Goal: Transaction & Acquisition: Purchase product/service

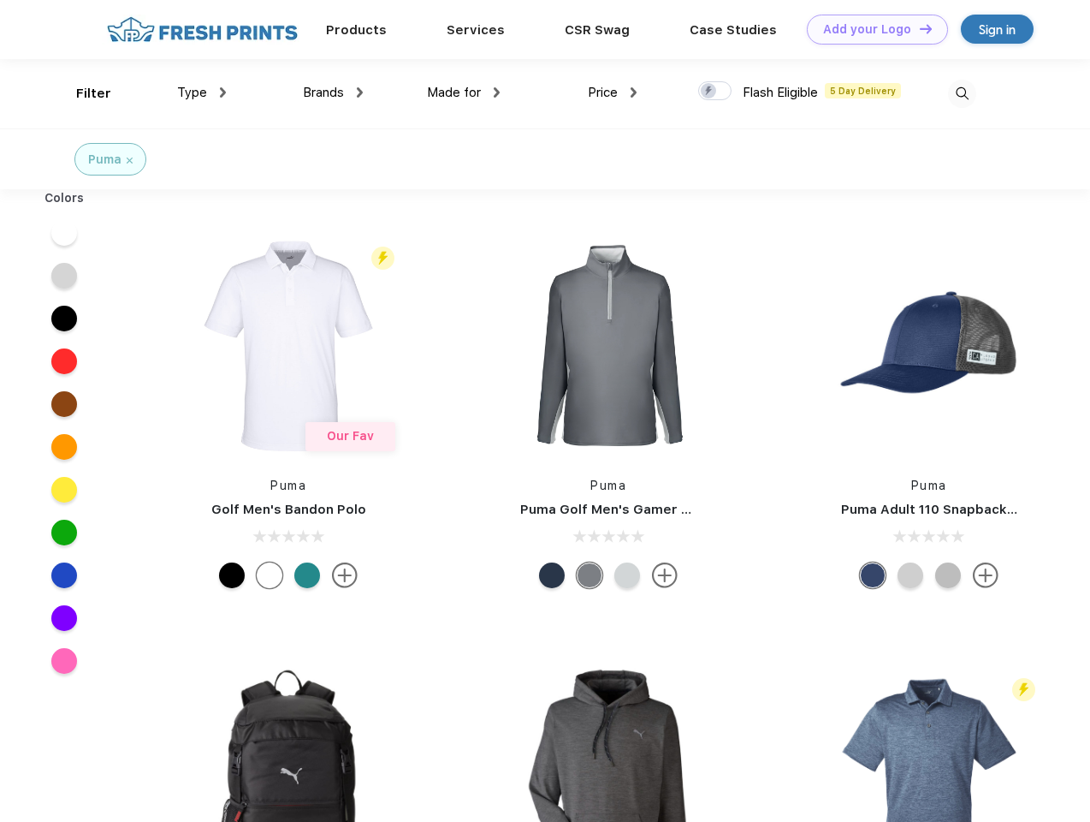
click at [871, 29] on link "Add your Logo Design Tool" at bounding box center [877, 30] width 141 height 30
click at [0, 0] on div "Design Tool" at bounding box center [0, 0] width 0 height 0
click at [918, 28] on link "Add your Logo Design Tool" at bounding box center [877, 30] width 141 height 30
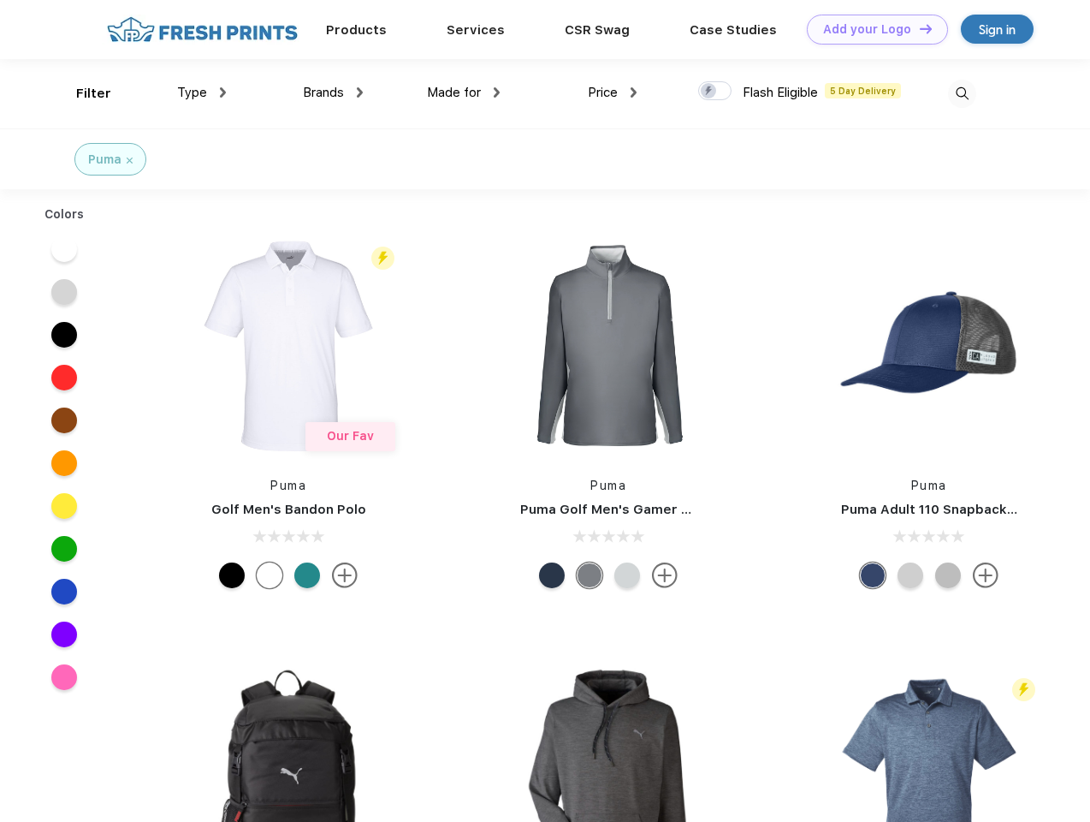
click at [82, 93] on div "Filter" at bounding box center [93, 94] width 35 height 20
click at [202, 92] on span "Type" at bounding box center [192, 92] width 30 height 15
click at [333, 92] on span "Brands" at bounding box center [323, 92] width 41 height 15
click at [464, 92] on span "Made for" at bounding box center [454, 92] width 54 height 15
click at [613, 92] on span "Price" at bounding box center [603, 92] width 30 height 15
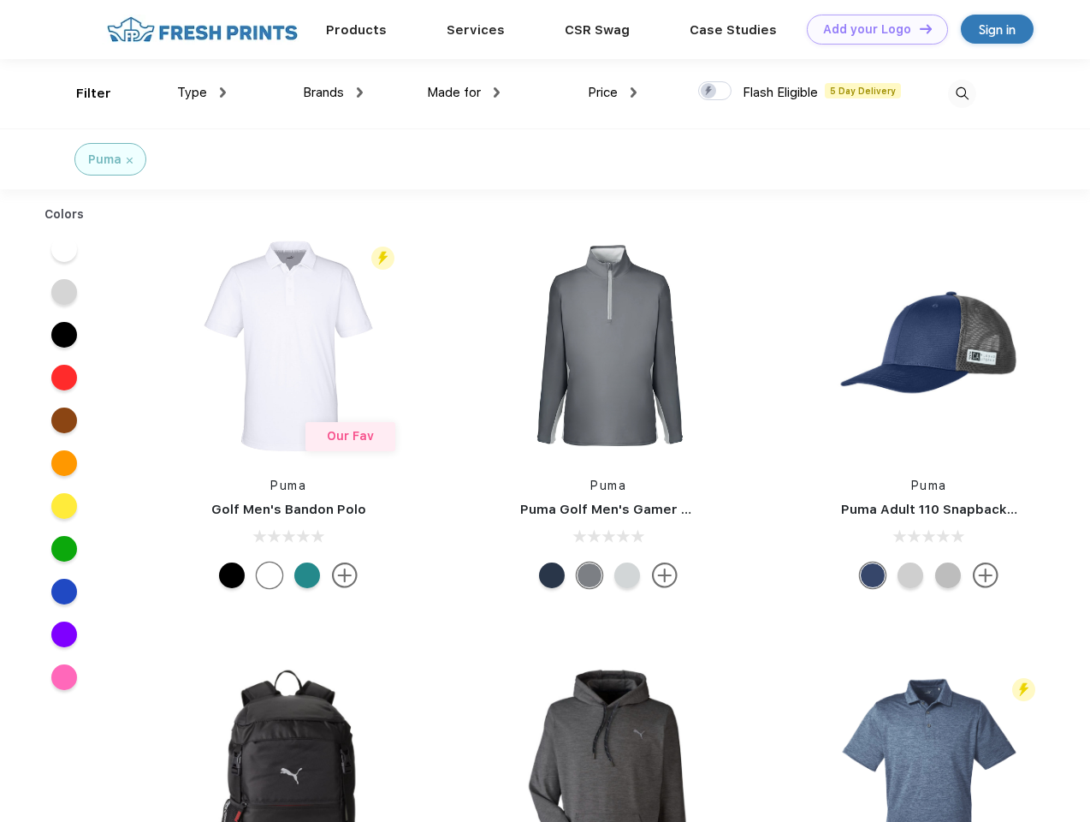
click at [716, 92] on div at bounding box center [714, 90] width 33 height 19
click at [710, 92] on input "checkbox" at bounding box center [703, 85] width 11 height 11
click at [962, 93] on img at bounding box center [962, 94] width 28 height 28
